Goal: Download file/media

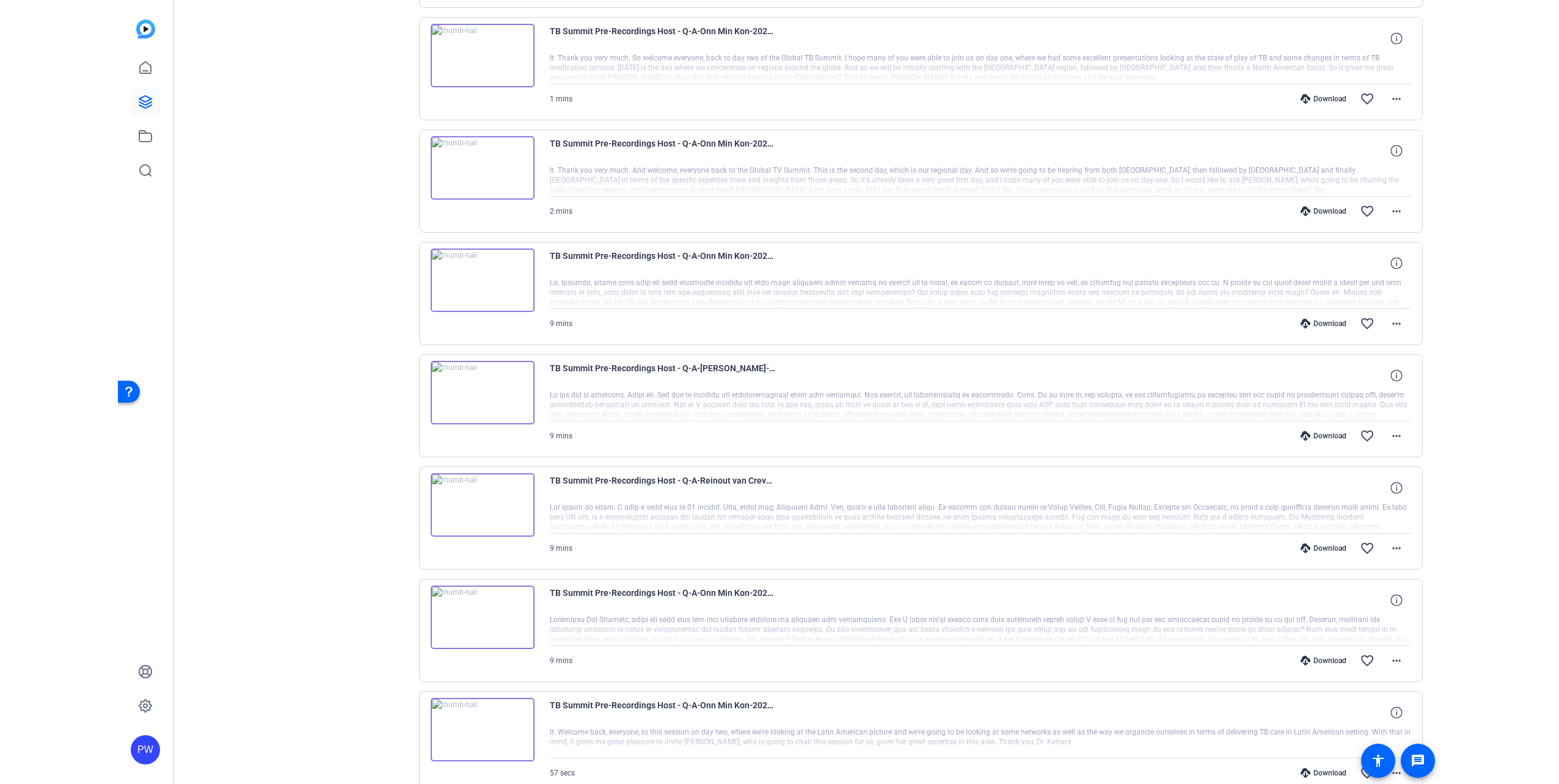
scroll to position [1263, 0]
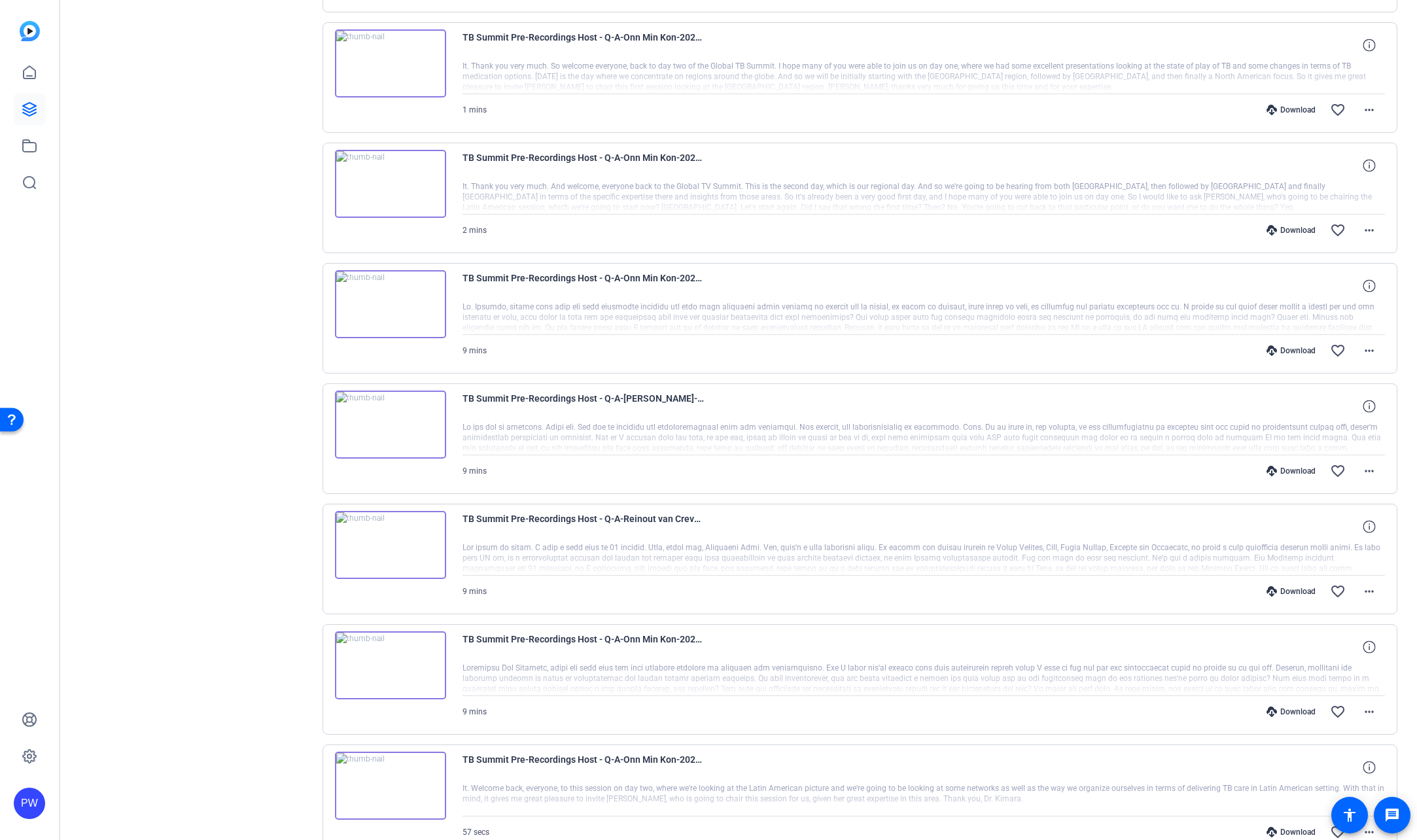
click at [392, 418] on img at bounding box center [390, 424] width 111 height 68
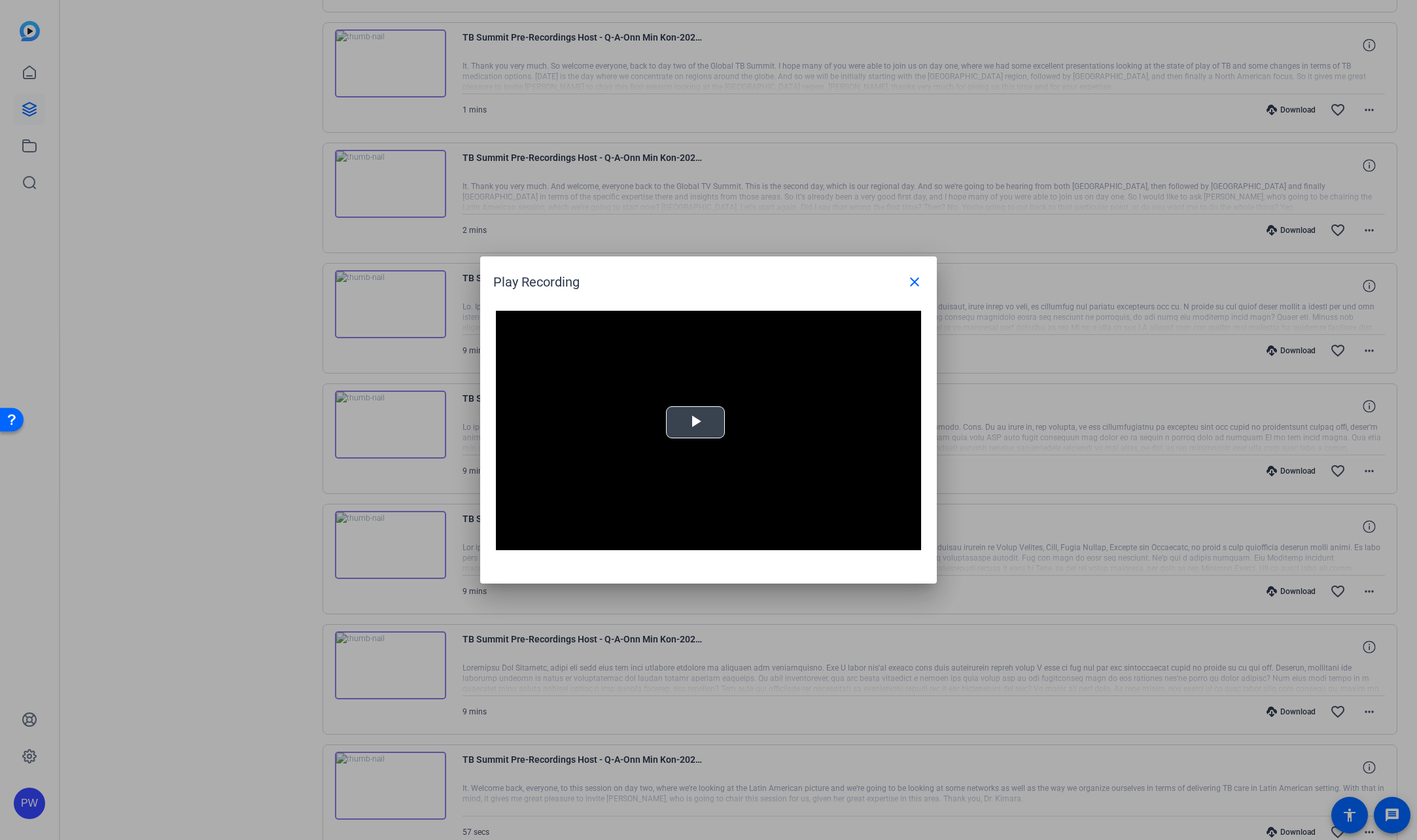
click at [696, 423] on span "Video Player" at bounding box center [696, 423] width 0 height 0
click at [579, 545] on div "Loaded : 100.00% -:- 0:00" at bounding box center [693, 541] width 291 height 19
click at [619, 541] on div "Loaded : 100.00% 2:05 0:48" at bounding box center [693, 540] width 278 height 3
click at [913, 281] on mat-icon "close" at bounding box center [914, 282] width 15 height 15
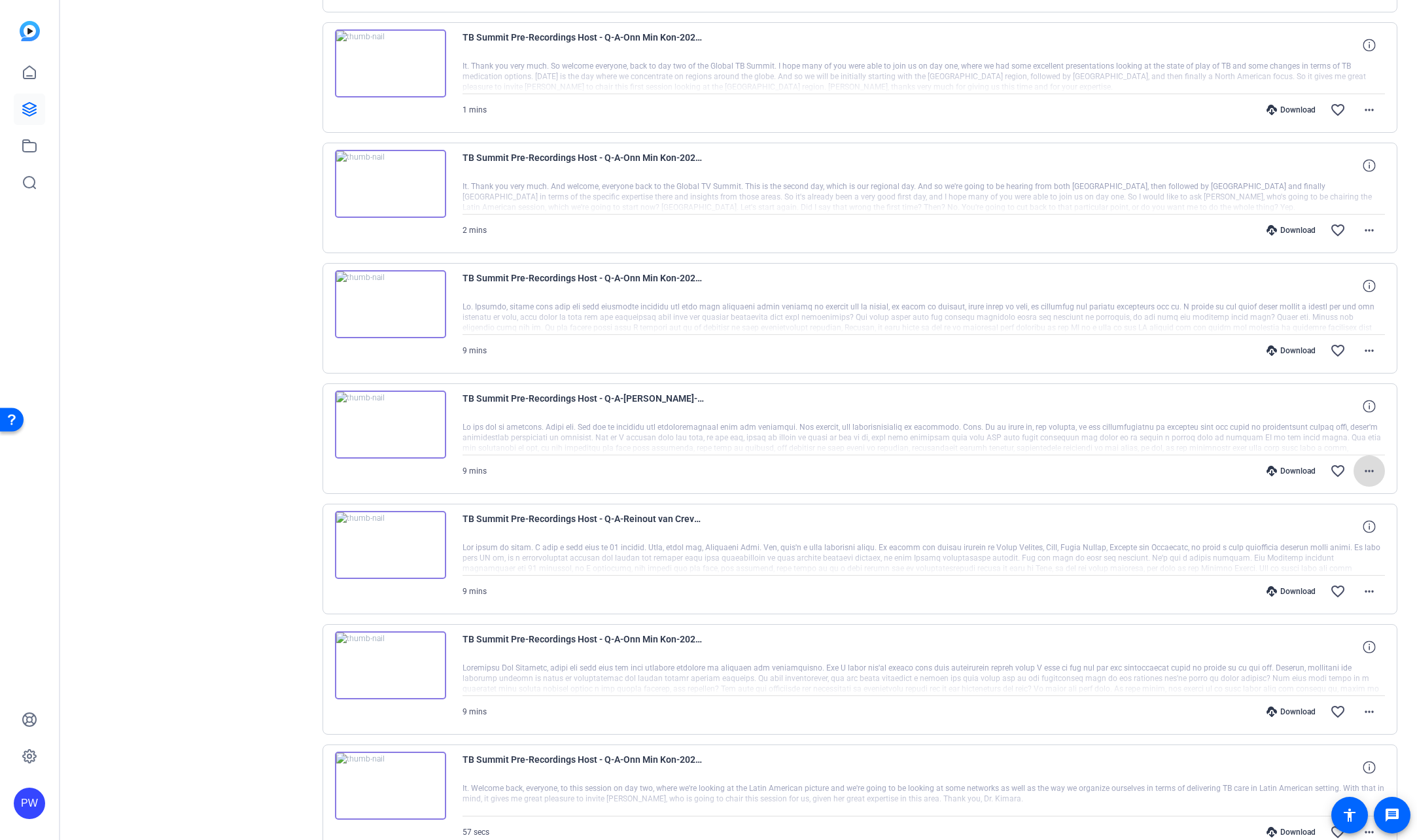
click at [1369, 472] on mat-icon "more_horiz" at bounding box center [1368, 471] width 15 height 15
click at [1358, 531] on span "Download MP4" at bounding box center [1328, 531] width 79 height 15
click at [1371, 350] on span at bounding box center [1368, 351] width 32 height 32
click at [1349, 411] on span "Download MP4" at bounding box center [1328, 410] width 79 height 15
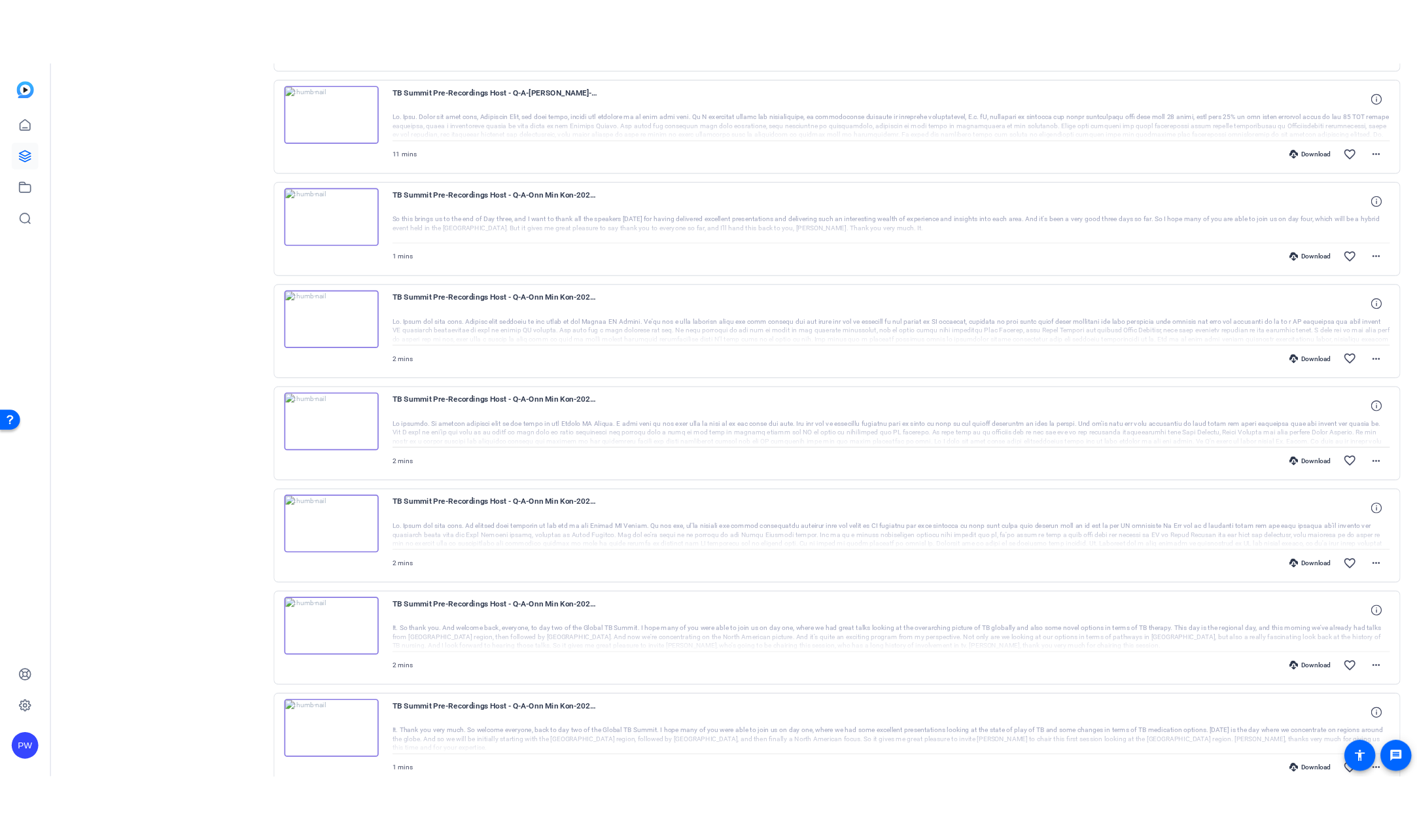
scroll to position [567, 0]
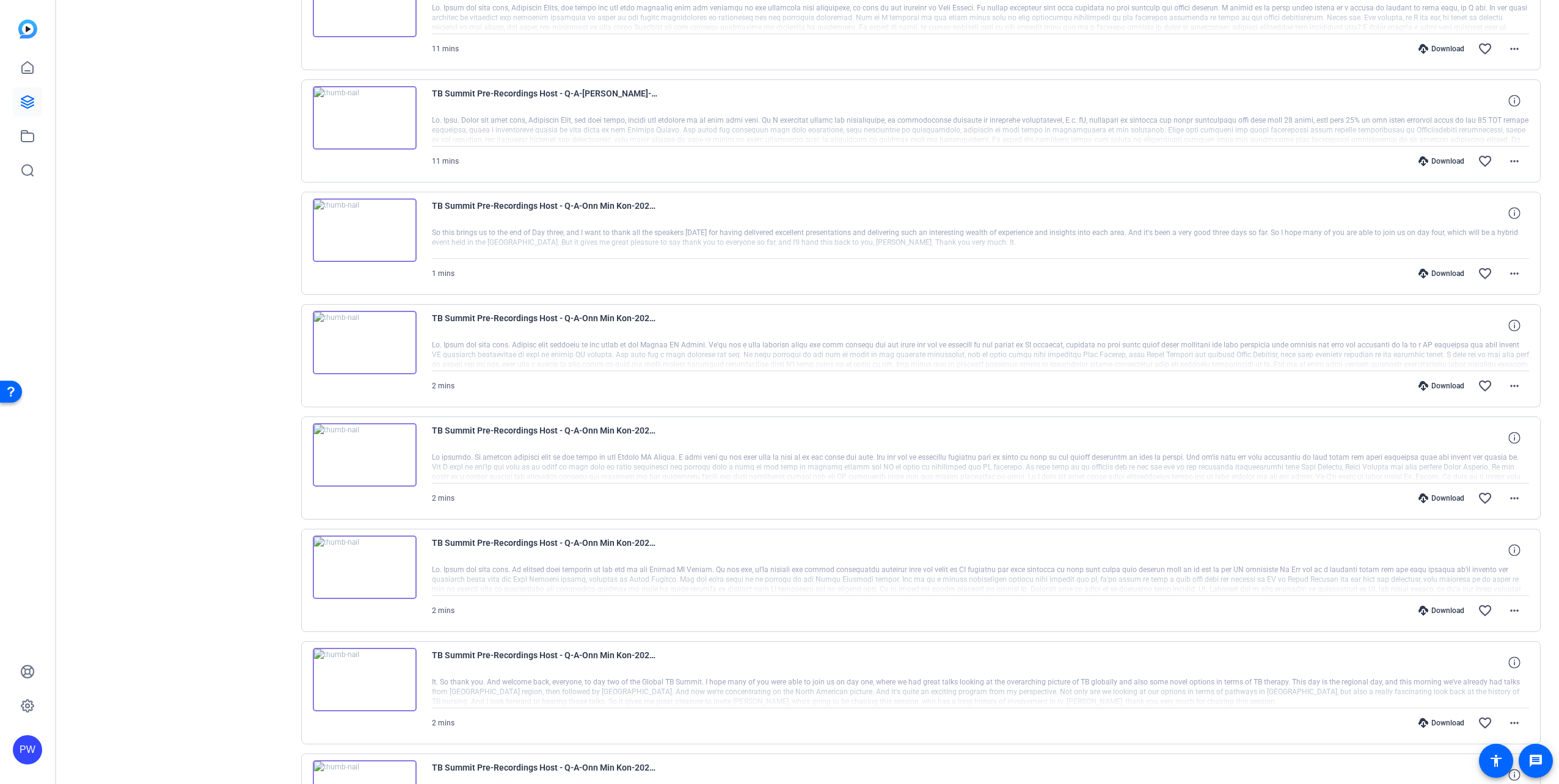
click at [356, 220] on img at bounding box center [365, 230] width 104 height 64
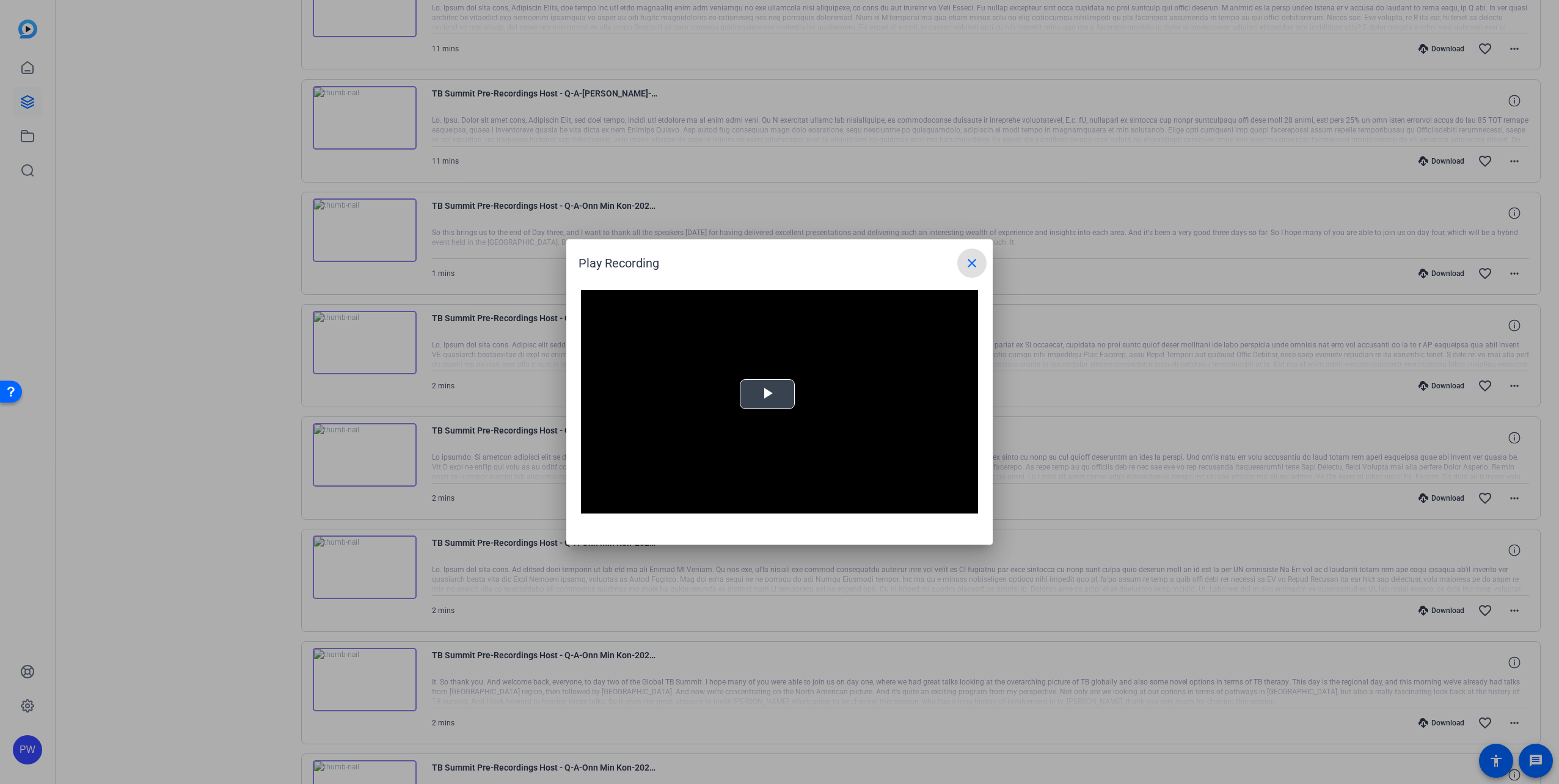
click at [767, 395] on span "Video Player" at bounding box center [767, 395] width 0 height 0
click at [972, 268] on mat-icon "close" at bounding box center [971, 263] width 14 height 14
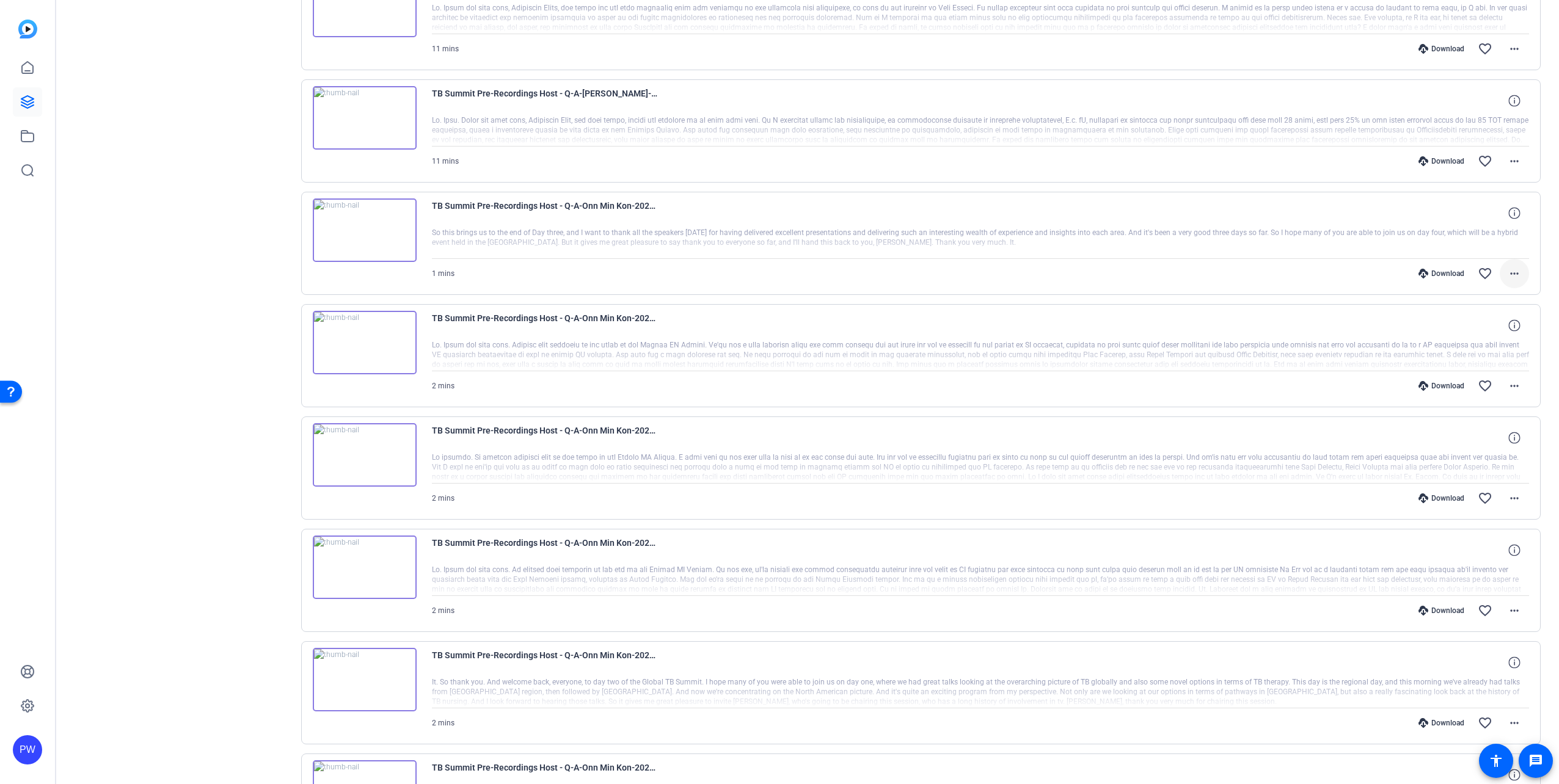
click at [1323, 273] on mat-icon "more_horiz" at bounding box center [1514, 273] width 14 height 14
click at [1323, 329] on span "Download MP4" at bounding box center [1476, 329] width 74 height 14
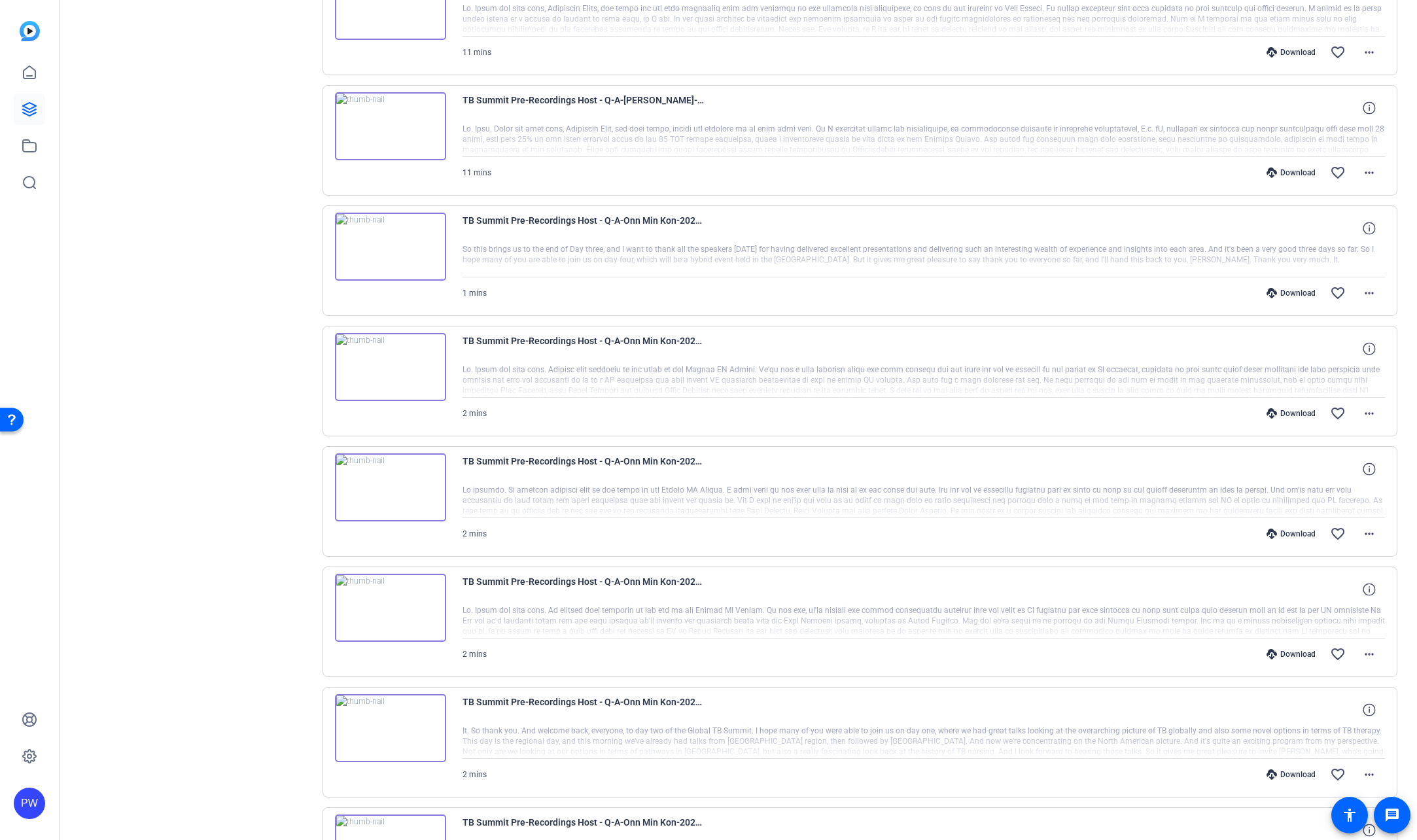
click at [396, 374] on img at bounding box center [390, 367] width 111 height 68
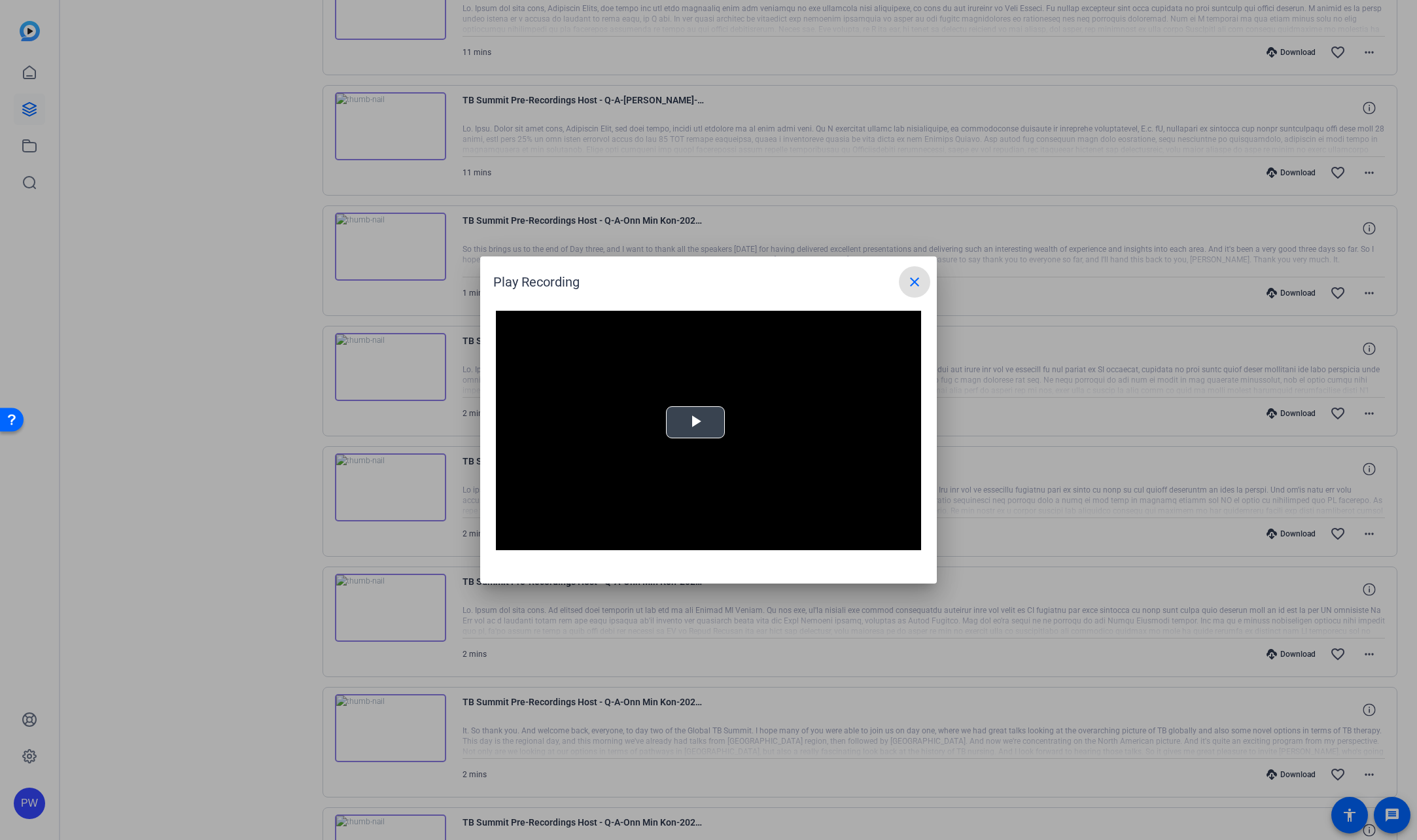
click at [732, 428] on video "Video Player" at bounding box center [708, 430] width 425 height 239
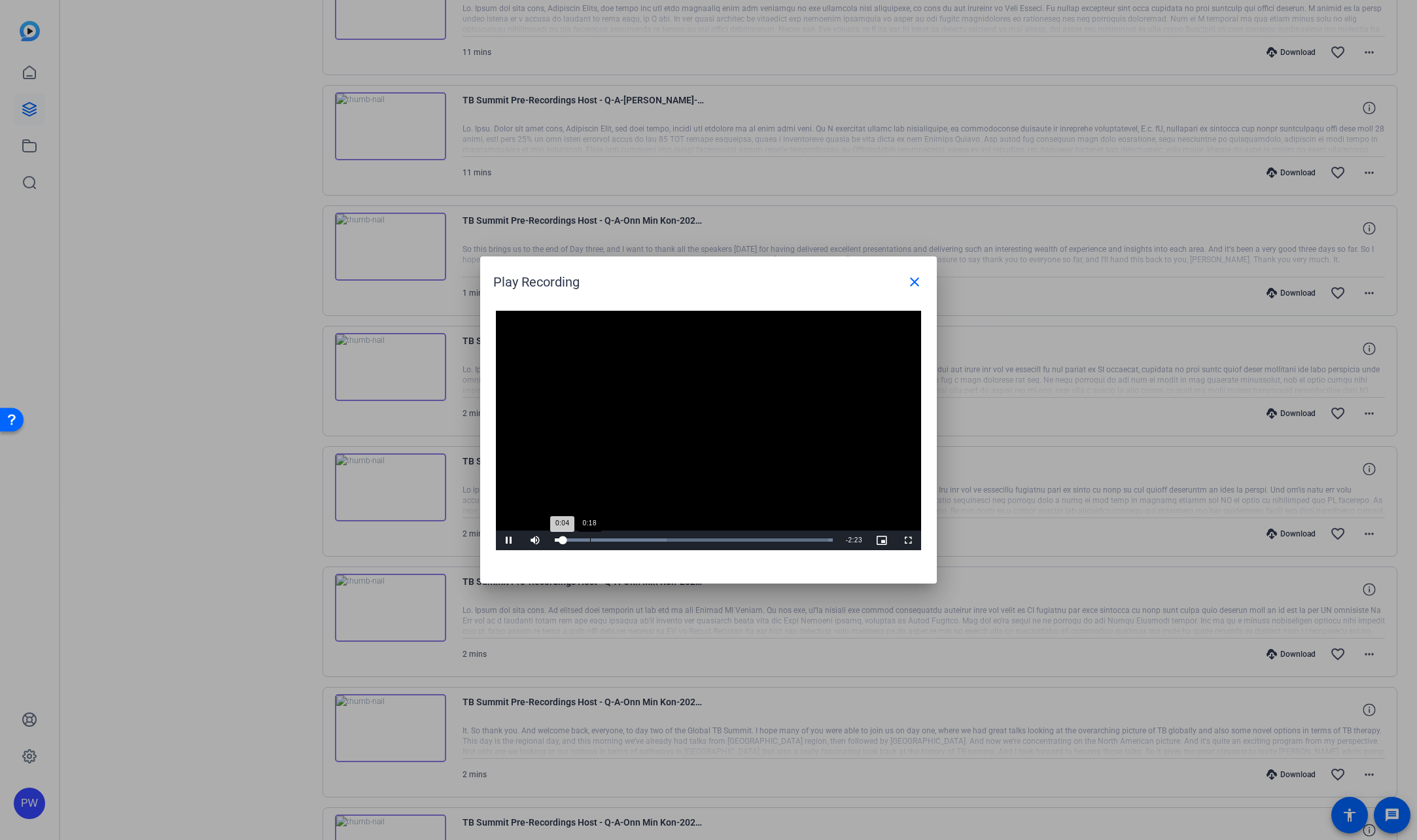
click at [579, 540] on div "Loaded : 100.00% 0:18 0:04" at bounding box center [693, 540] width 278 height 3
click at [598, 546] on div "Loaded : 100.00% 0:19 0:13" at bounding box center [693, 541] width 291 height 19
click at [611, 542] on div "Loaded : 100.00% 0:29 0:23" at bounding box center [693, 541] width 291 height 19
click at [622, 544] on div "Loaded : 100.00% 0:34 0:30" at bounding box center [693, 541] width 291 height 19
click at [678, 542] on div "Loaded : 100.00% 1:05 0:53" at bounding box center [693, 541] width 291 height 19
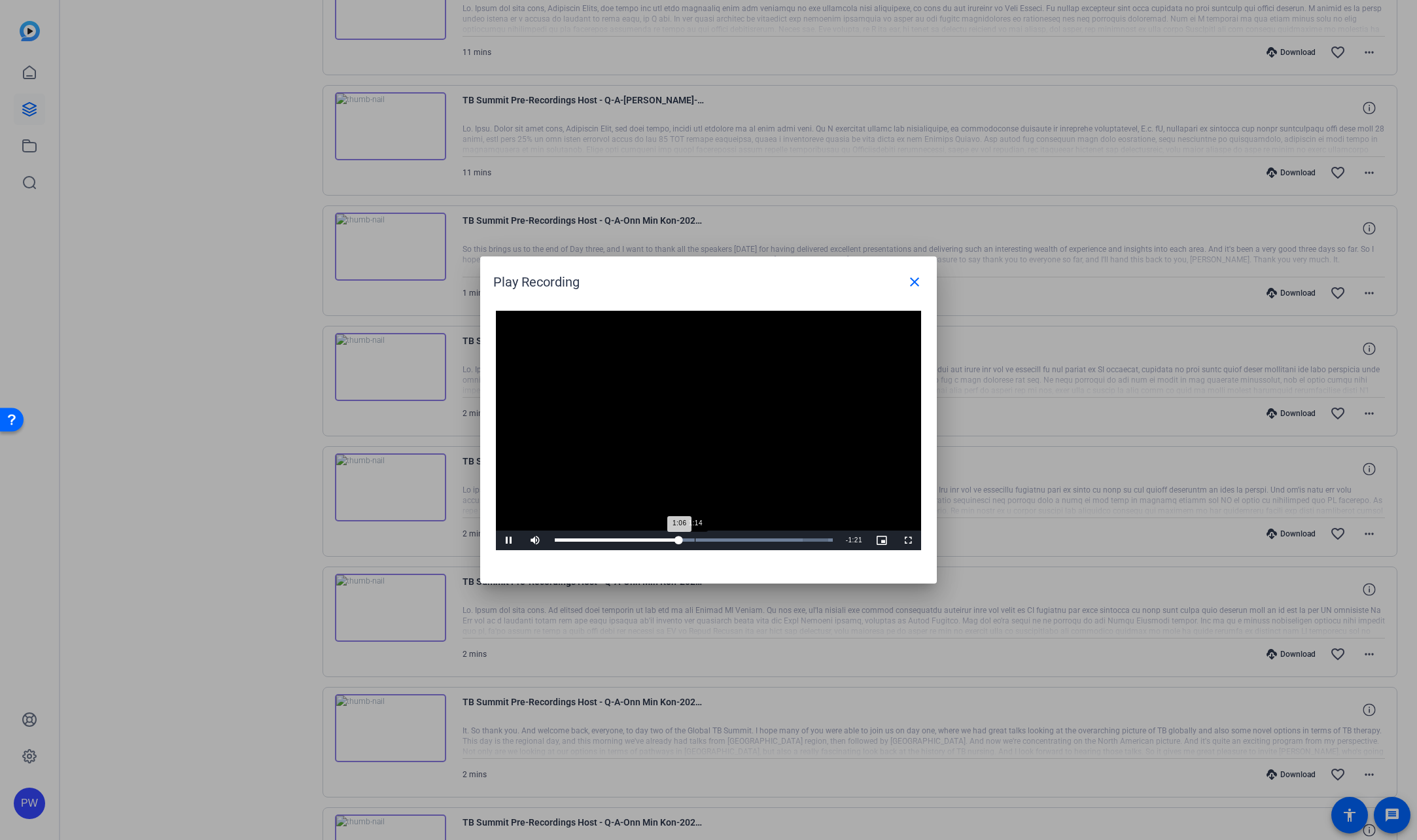
click at [703, 540] on div "Loaded : 100.00% 1:14 1:06" at bounding box center [693, 540] width 278 height 3
drag, startPoint x: 739, startPoint y: 541, endPoint x: 773, endPoint y: 540, distance: 34.0
click at [739, 541] on div "Loaded : 100.00% 1:37 1:37" at bounding box center [693, 540] width 278 height 3
click at [916, 275] on mat-icon "close" at bounding box center [914, 282] width 15 height 15
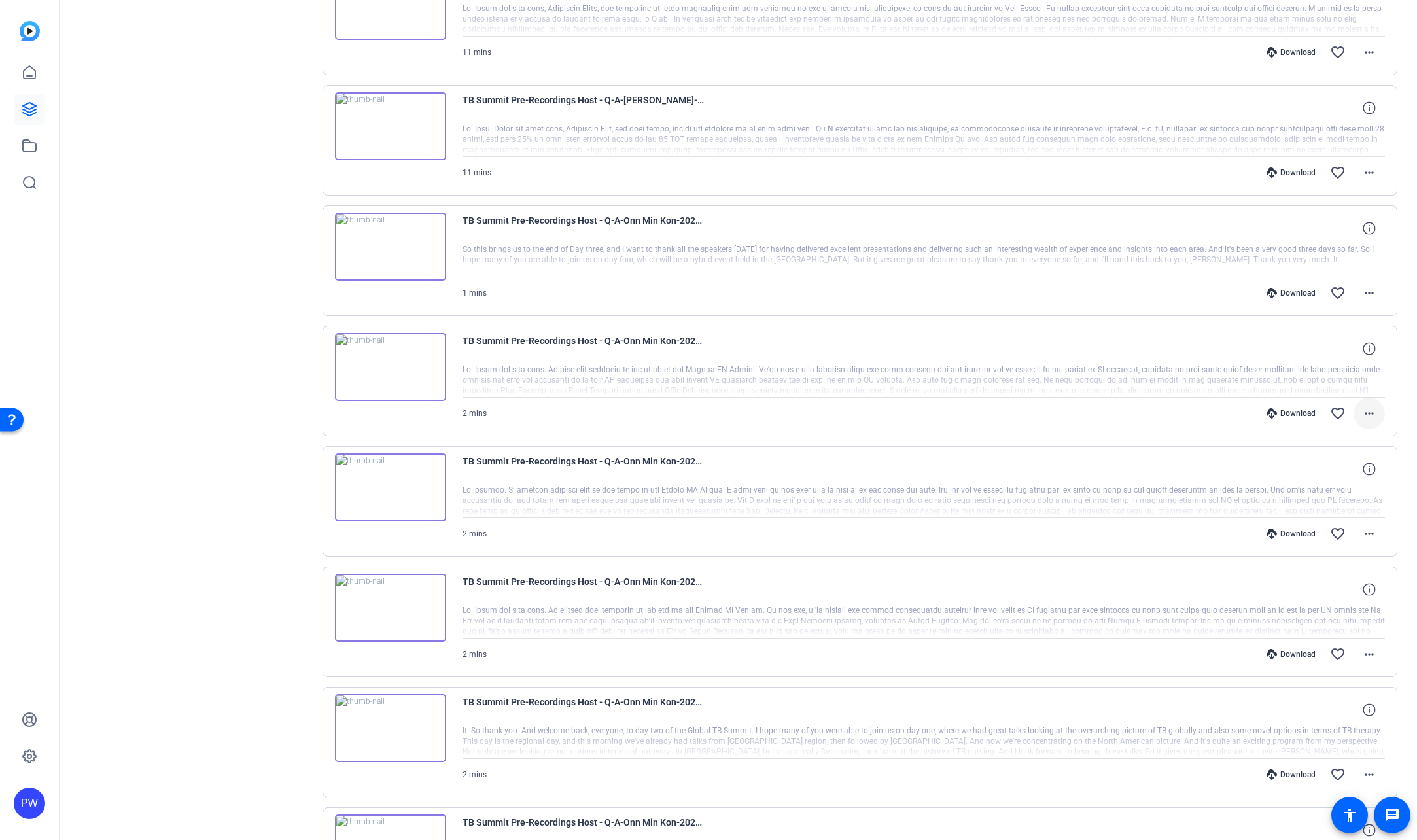
click at [1361, 420] on mat-icon "more_horiz" at bounding box center [1368, 413] width 15 height 15
click at [1330, 476] on span "Download MP4" at bounding box center [1328, 473] width 79 height 15
